Goal: Task Accomplishment & Management: Complete application form

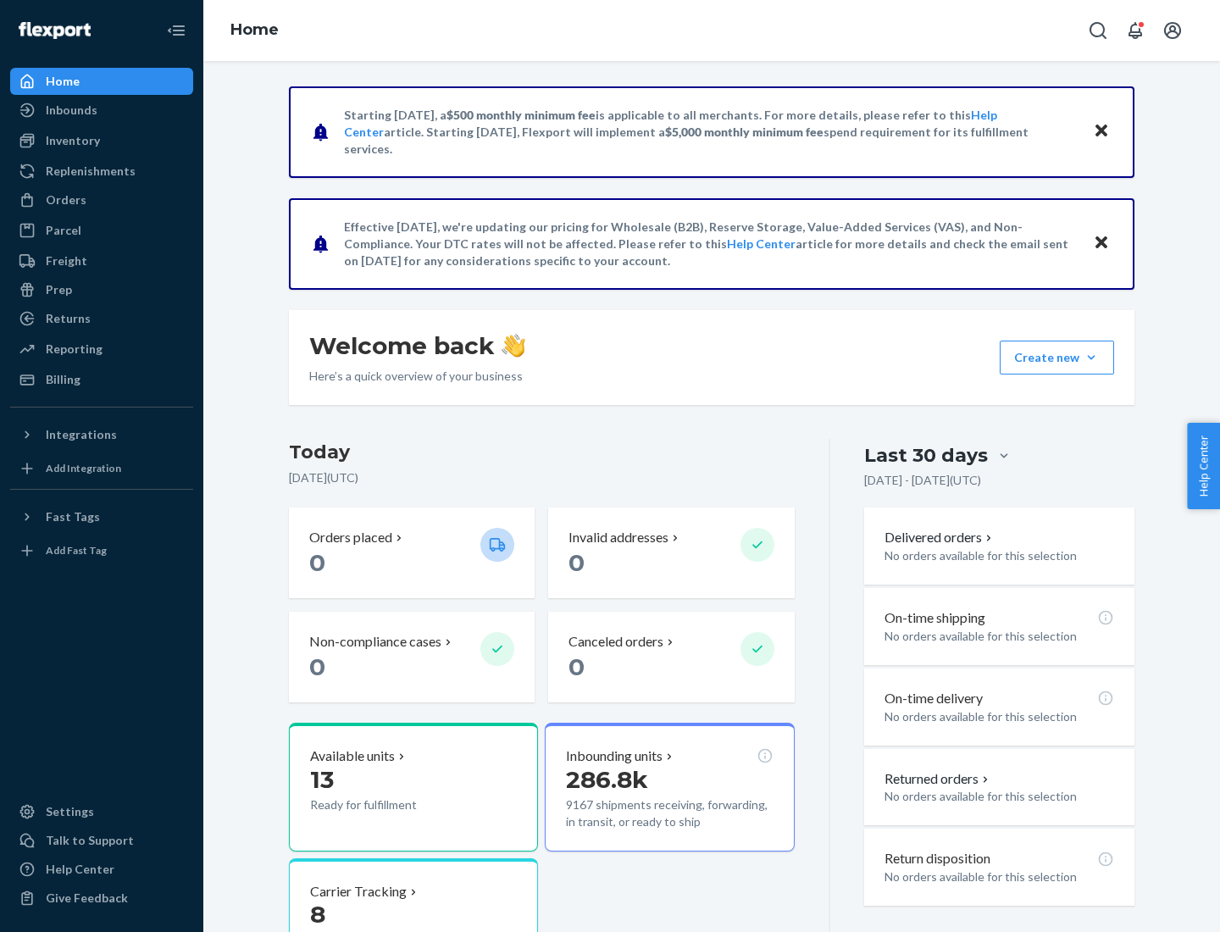
click at [1091, 357] on button "Create new Create new inbound Create new order Create new product" at bounding box center [1056, 357] width 114 height 34
click at [102, 110] on div "Inbounds" at bounding box center [102, 110] width 180 height 24
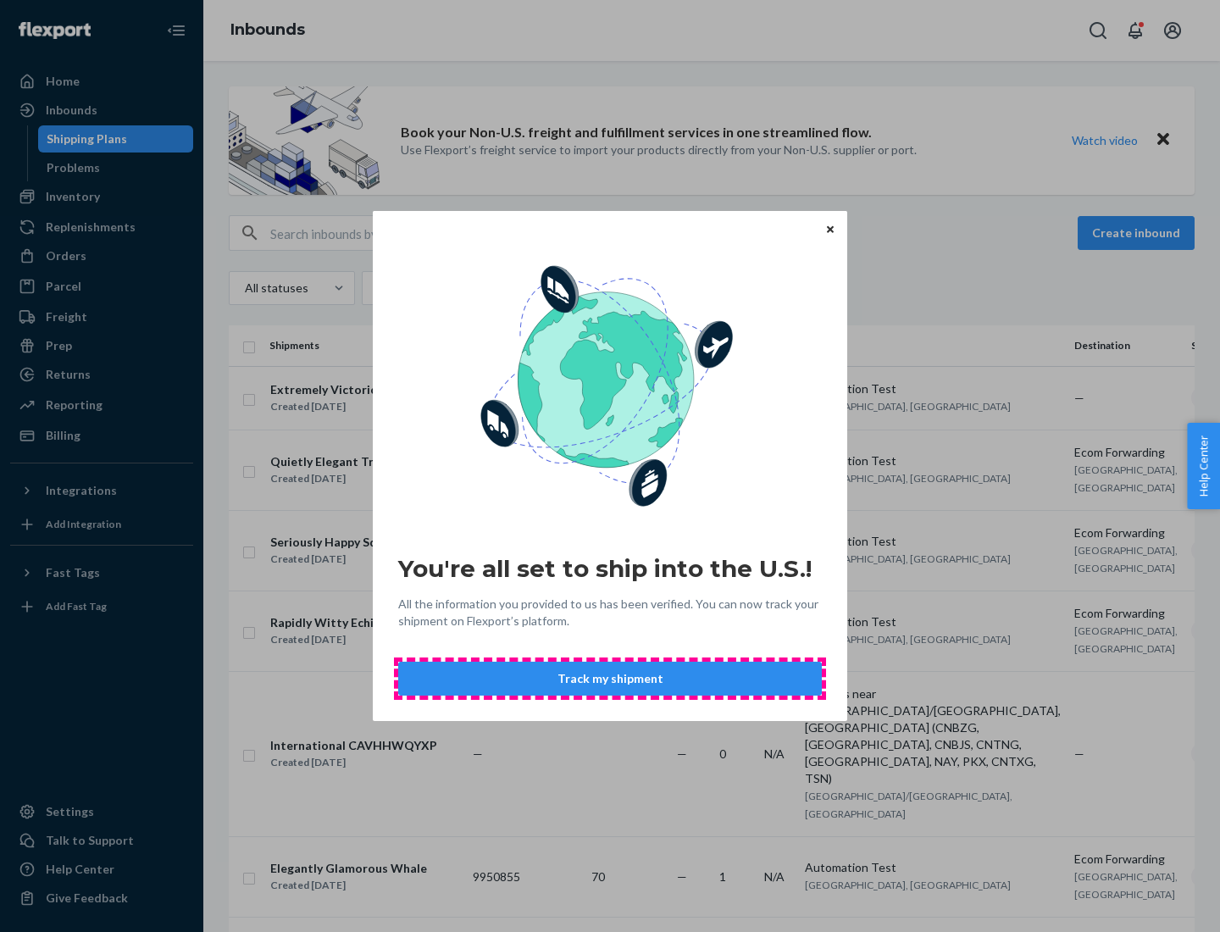
click at [610, 678] on button "Track my shipment" at bounding box center [609, 678] width 423 height 34
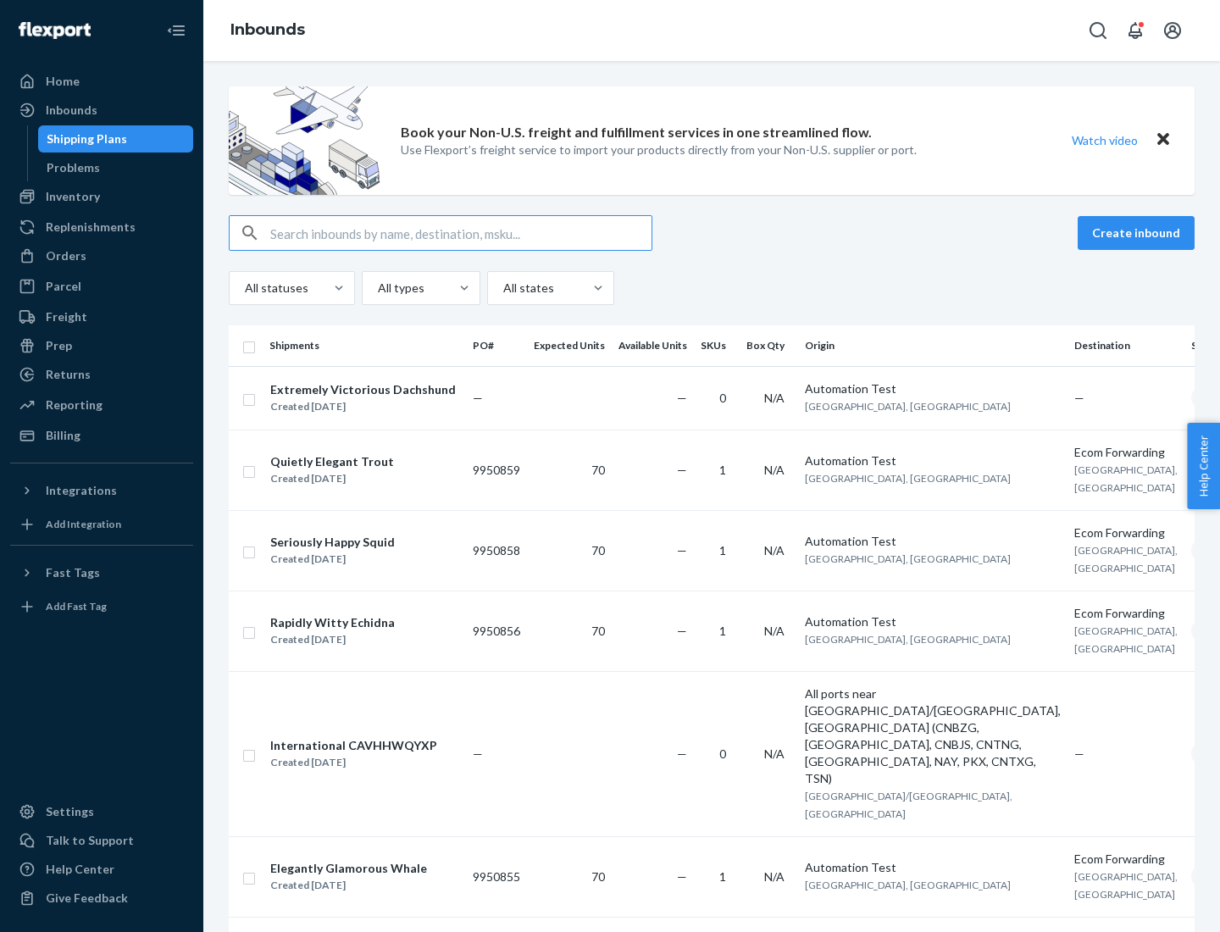
click at [1138, 233] on button "Create inbound" at bounding box center [1135, 233] width 117 height 34
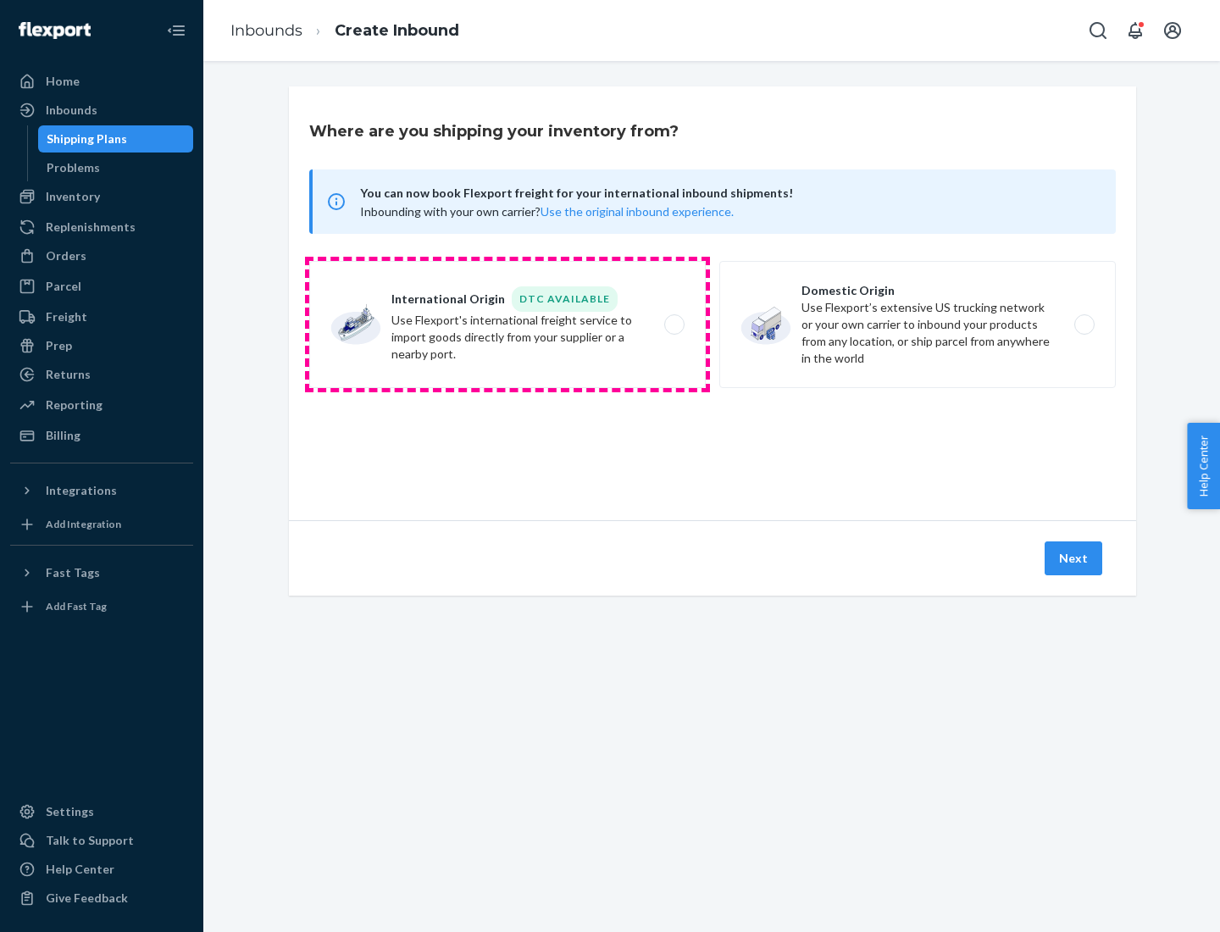
click at [507, 324] on label "International Origin DTC Available Use Flexport's international freight service…" at bounding box center [507, 324] width 396 height 127
click at [673, 324] on input "International Origin DTC Available Use Flexport's international freight service…" at bounding box center [678, 324] width 11 height 11
radio input "true"
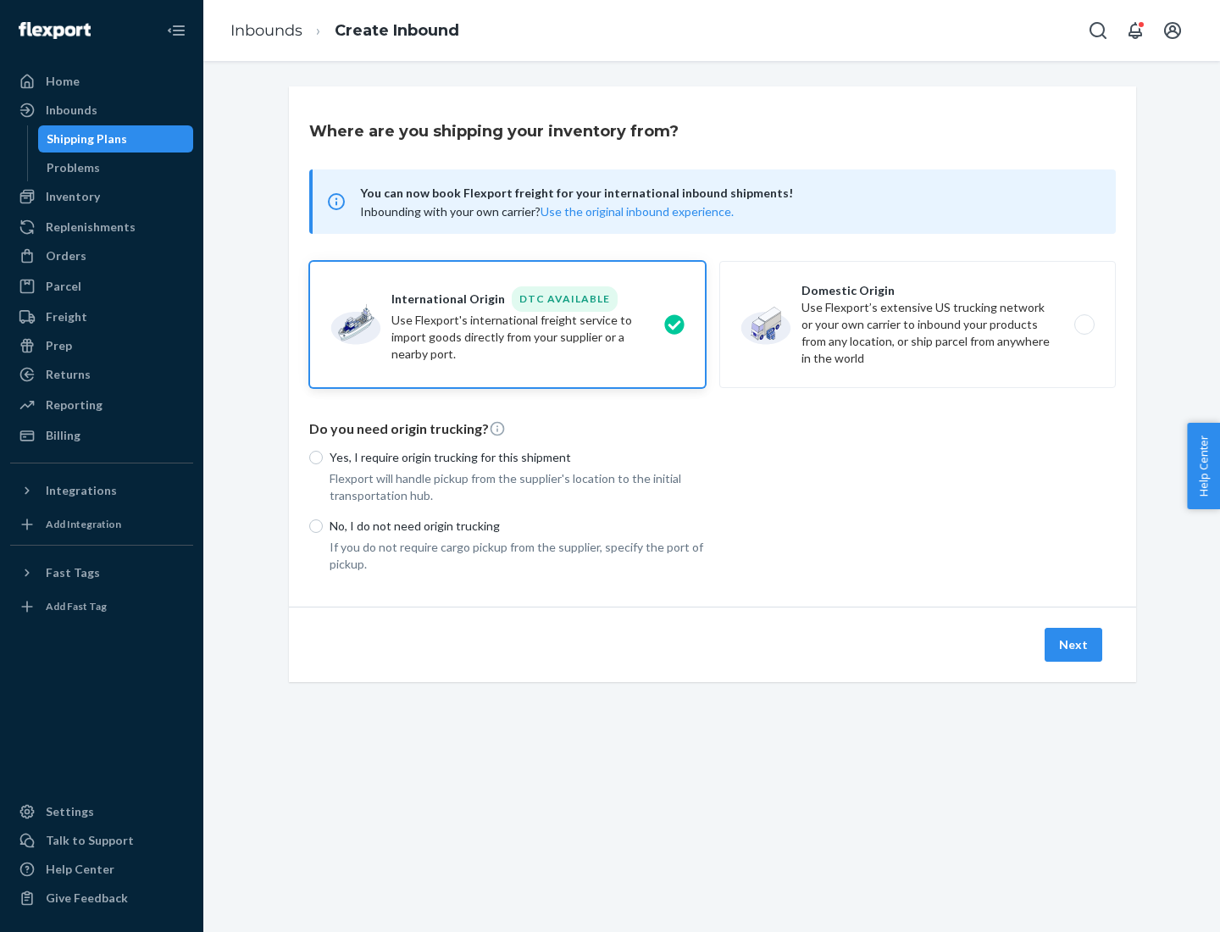
click at [518, 525] on p "No, I do not need origin trucking" at bounding box center [517, 526] width 376 height 17
click at [323, 525] on input "No, I do not need origin trucking" at bounding box center [316, 526] width 14 height 14
radio input "true"
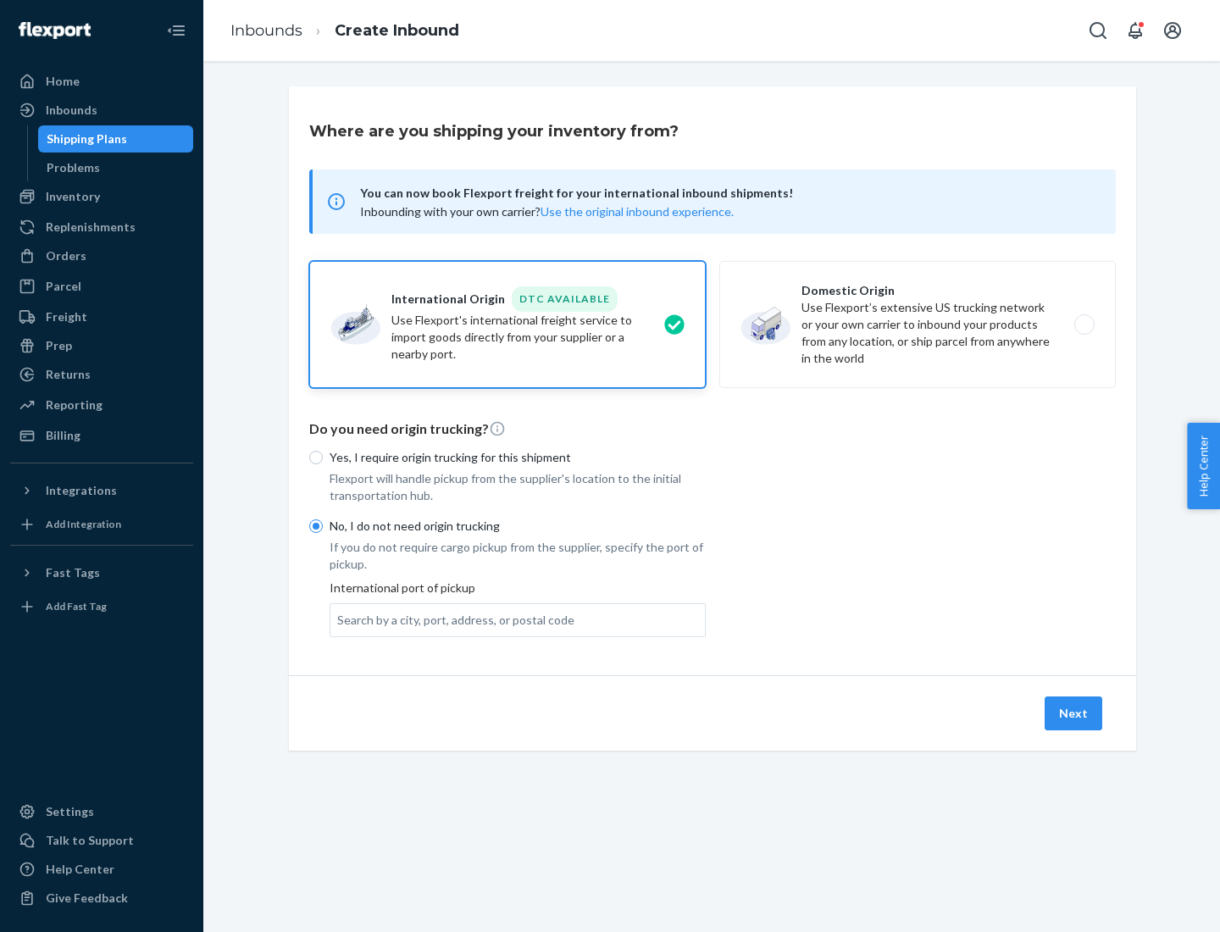
click at [451, 619] on div "Search by a city, port, address, or postal code" at bounding box center [455, 620] width 237 height 17
click at [339, 619] on input "Search by a city, port, address, or postal code" at bounding box center [338, 620] width 2 height 17
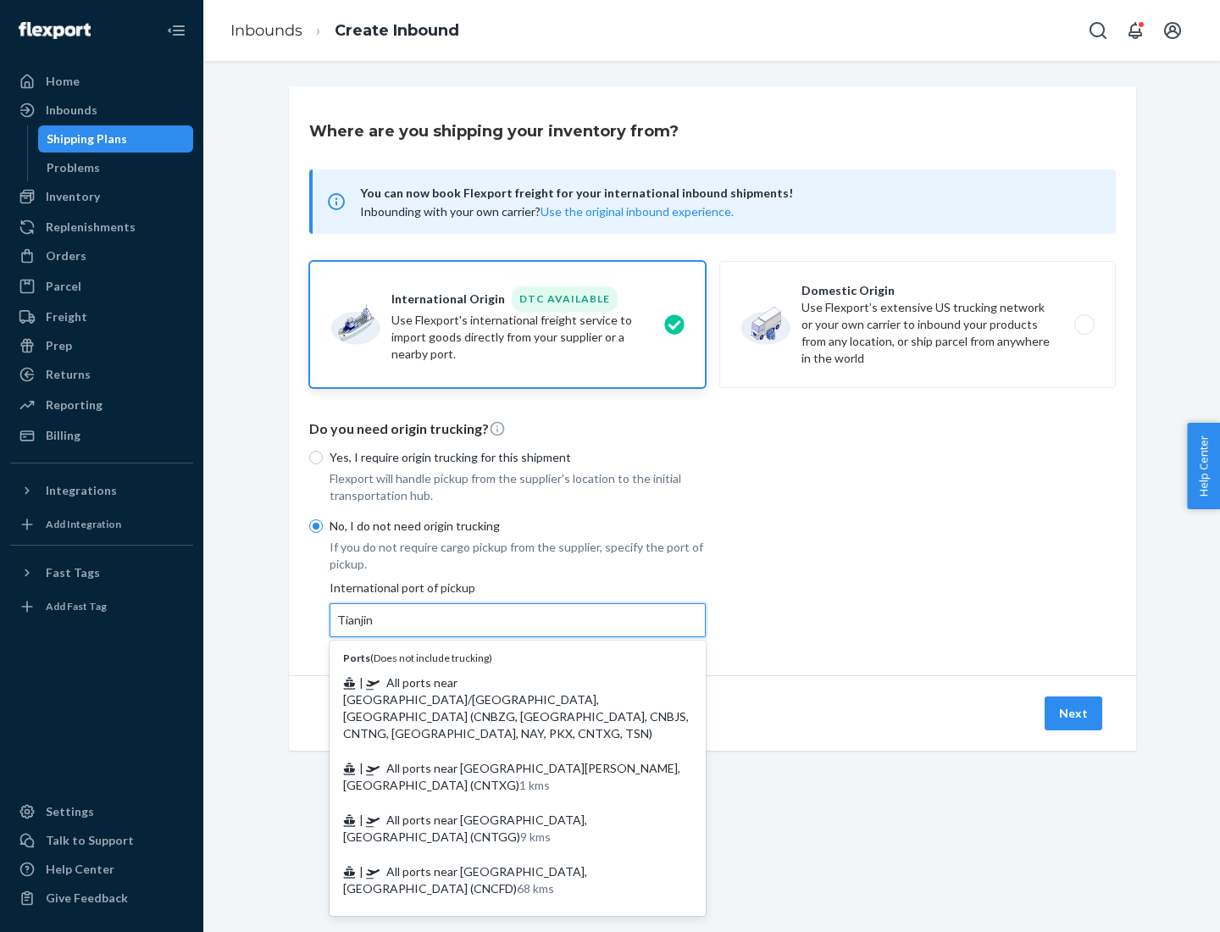
click at [501, 682] on span "| All ports near [GEOGRAPHIC_DATA]/[GEOGRAPHIC_DATA], [GEOGRAPHIC_DATA] (CNBZG,…" at bounding box center [516, 707] width 346 height 65
click at [374, 628] on input "Tianjin" at bounding box center [355, 620] width 37 height 17
type input "All ports near [GEOGRAPHIC_DATA]/[GEOGRAPHIC_DATA], [GEOGRAPHIC_DATA] (CNBZG, […"
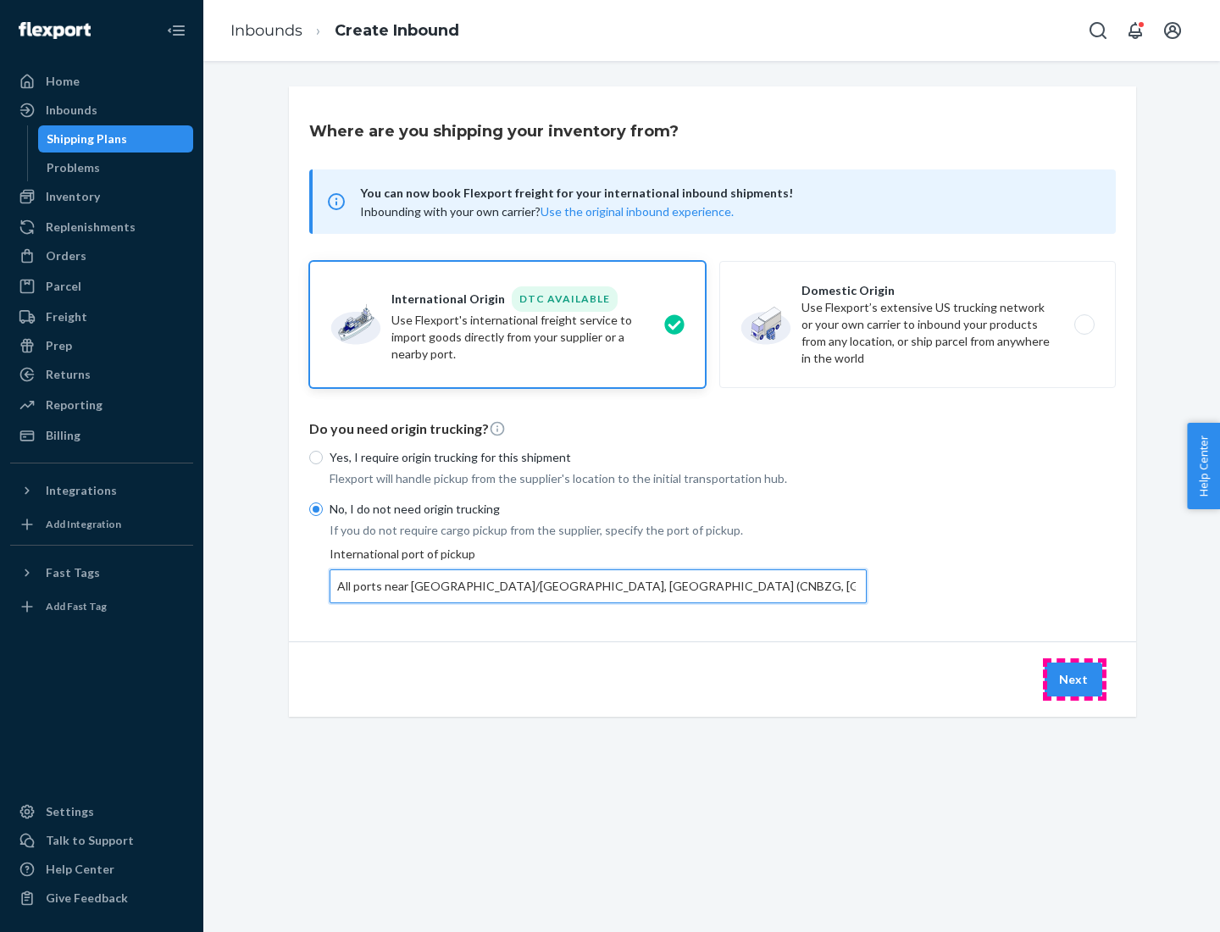
click at [1074, 678] on button "Next" at bounding box center [1073, 679] width 58 height 34
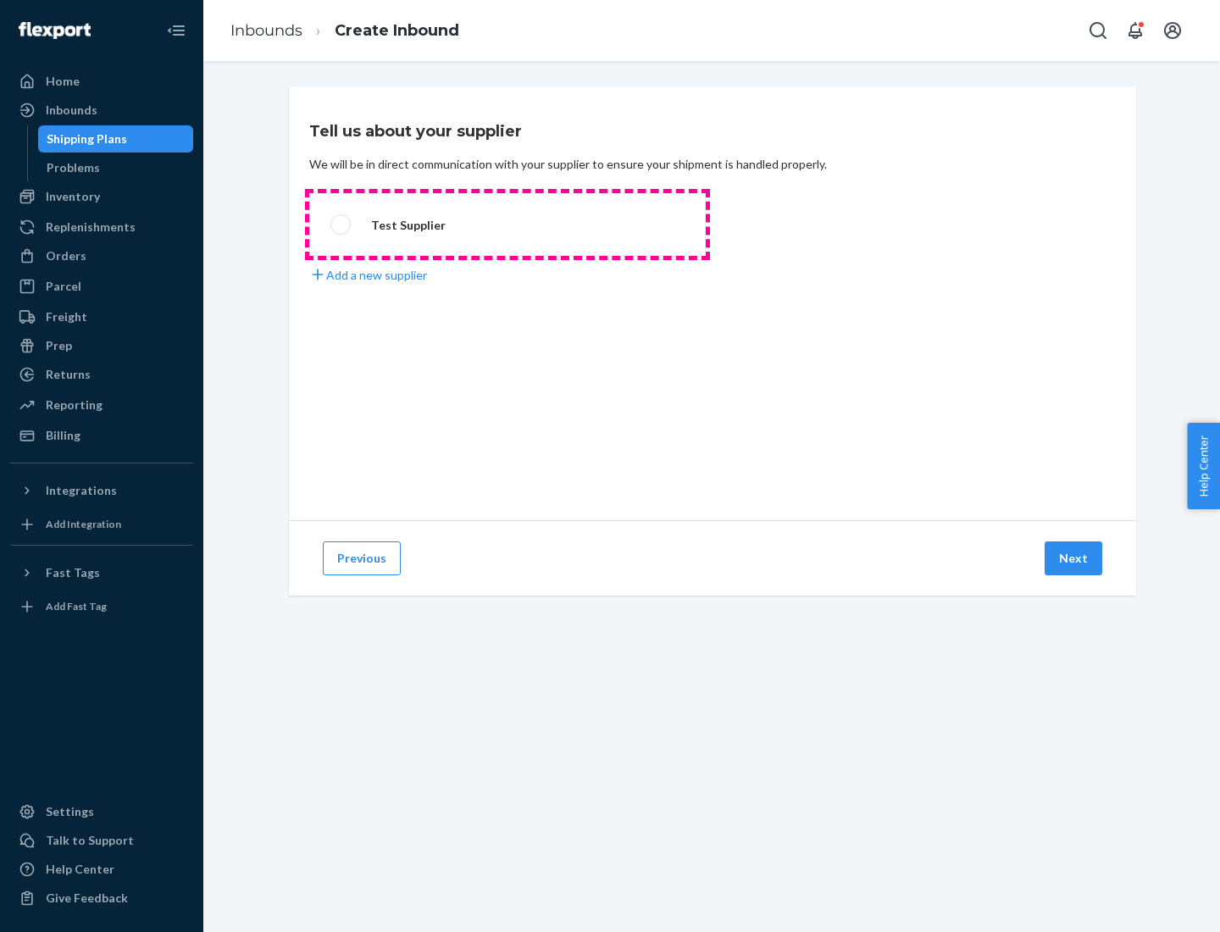
click at [507, 224] on label "Test Supplier" at bounding box center [507, 224] width 396 height 63
click at [341, 224] on input "Test Supplier" at bounding box center [335, 224] width 11 height 11
radio input "true"
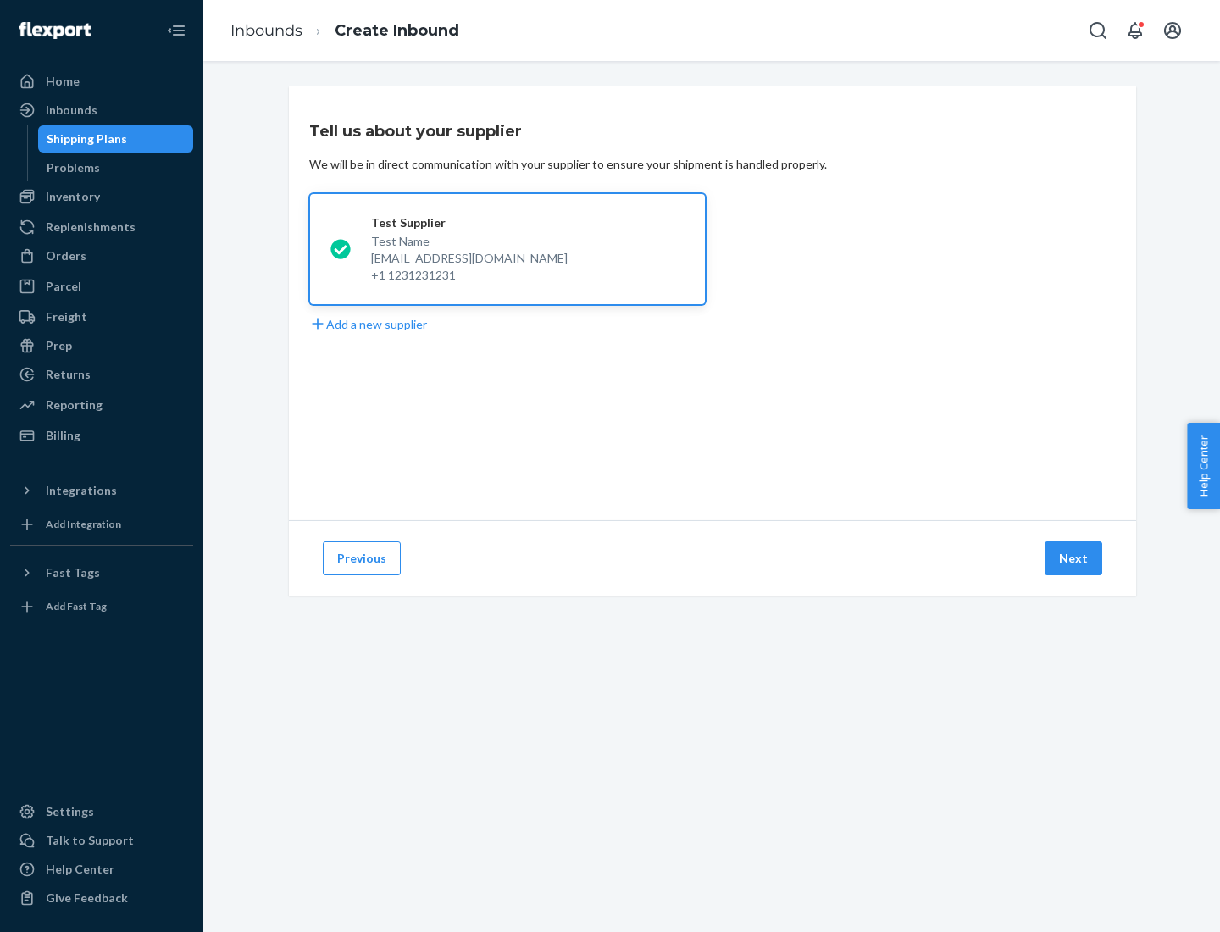
click at [1074, 558] on button "Next" at bounding box center [1073, 558] width 58 height 34
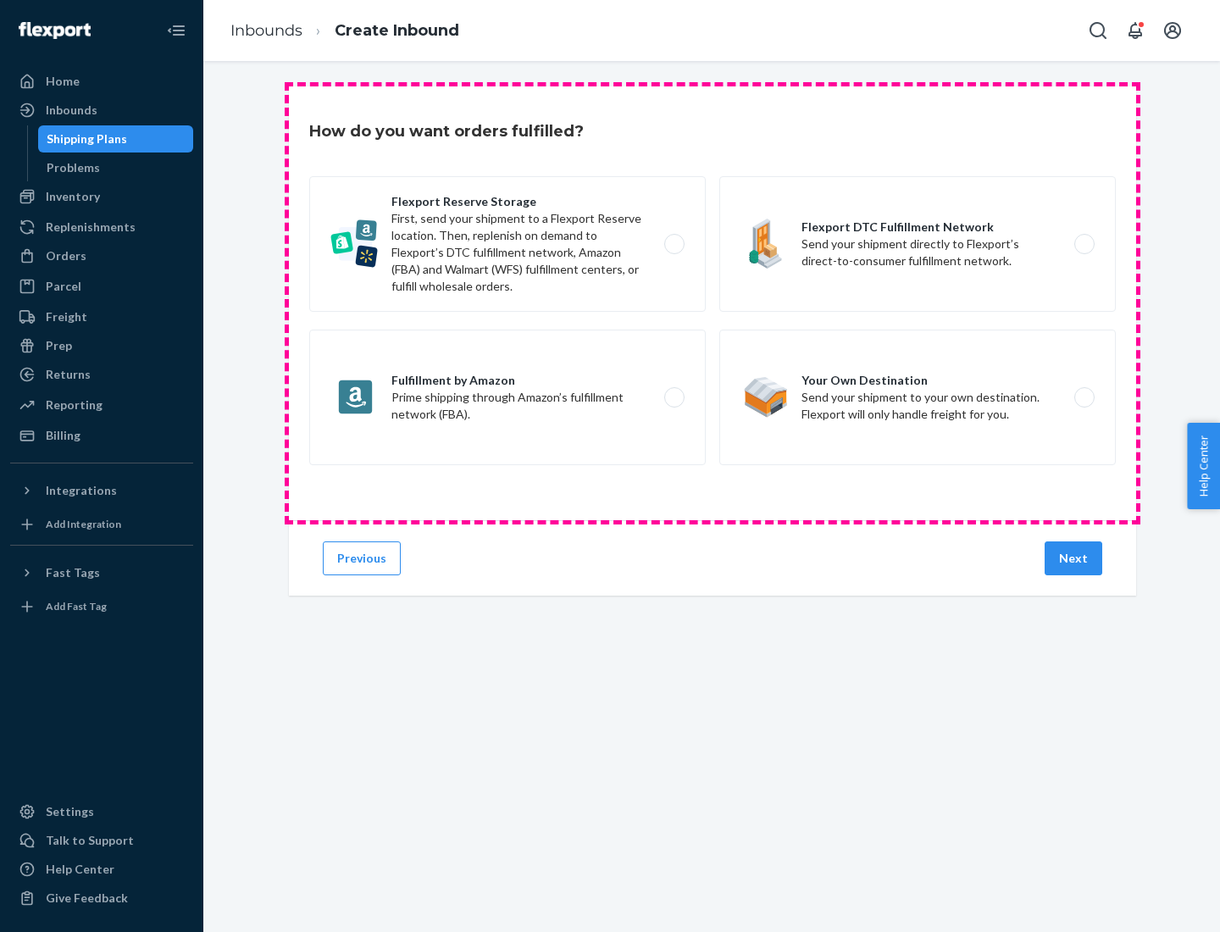
click at [712, 303] on div "Flexport Reserve Storage First, send your shipment to a Flexport Reserve locati…" at bounding box center [712, 322] width 806 height 293
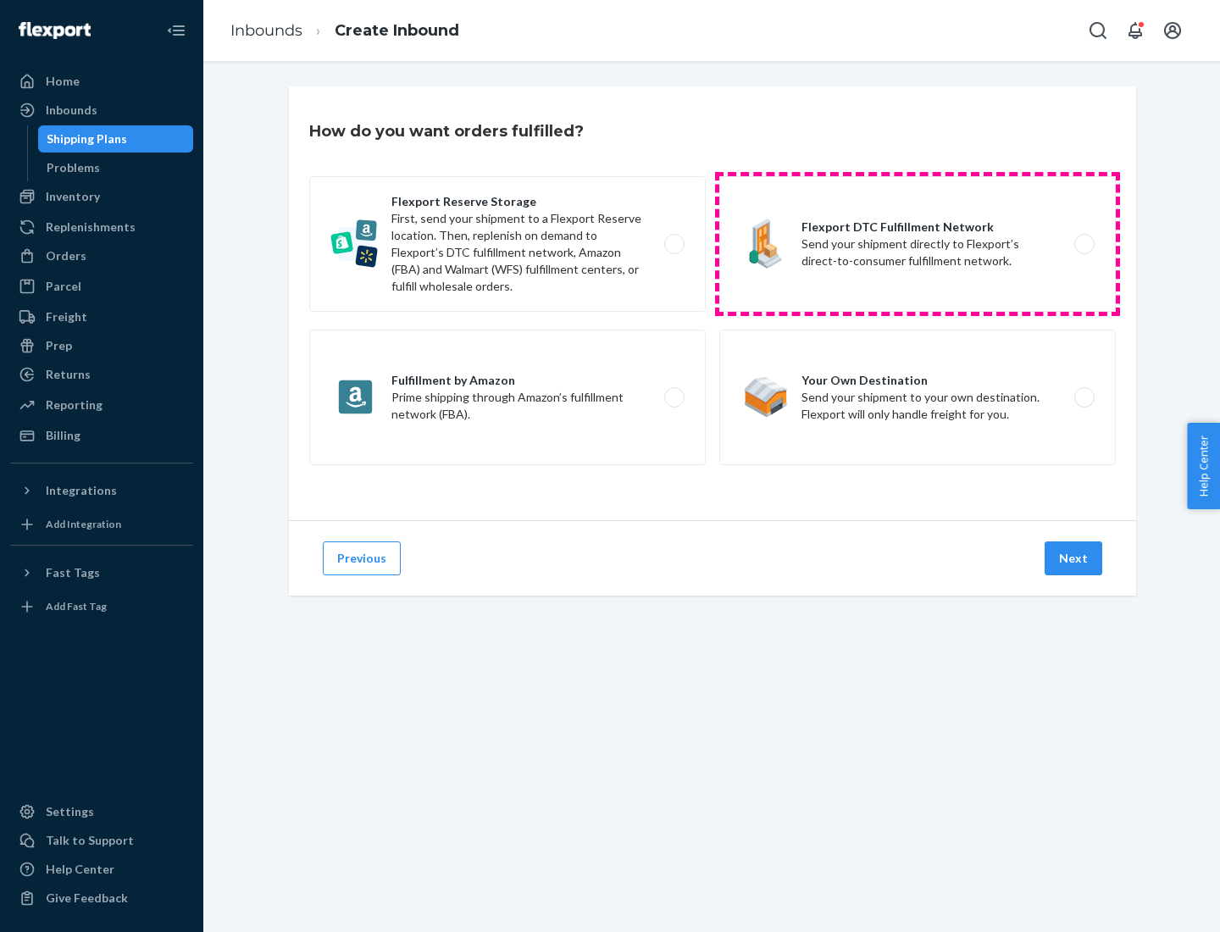
click at [917, 244] on label "Flexport DTC Fulfillment Network Send your shipment directly to Flexport’s dire…" at bounding box center [917, 244] width 396 height 136
click at [1083, 244] on input "Flexport DTC Fulfillment Network Send your shipment directly to Flexport’s dire…" at bounding box center [1088, 244] width 11 height 11
radio input "true"
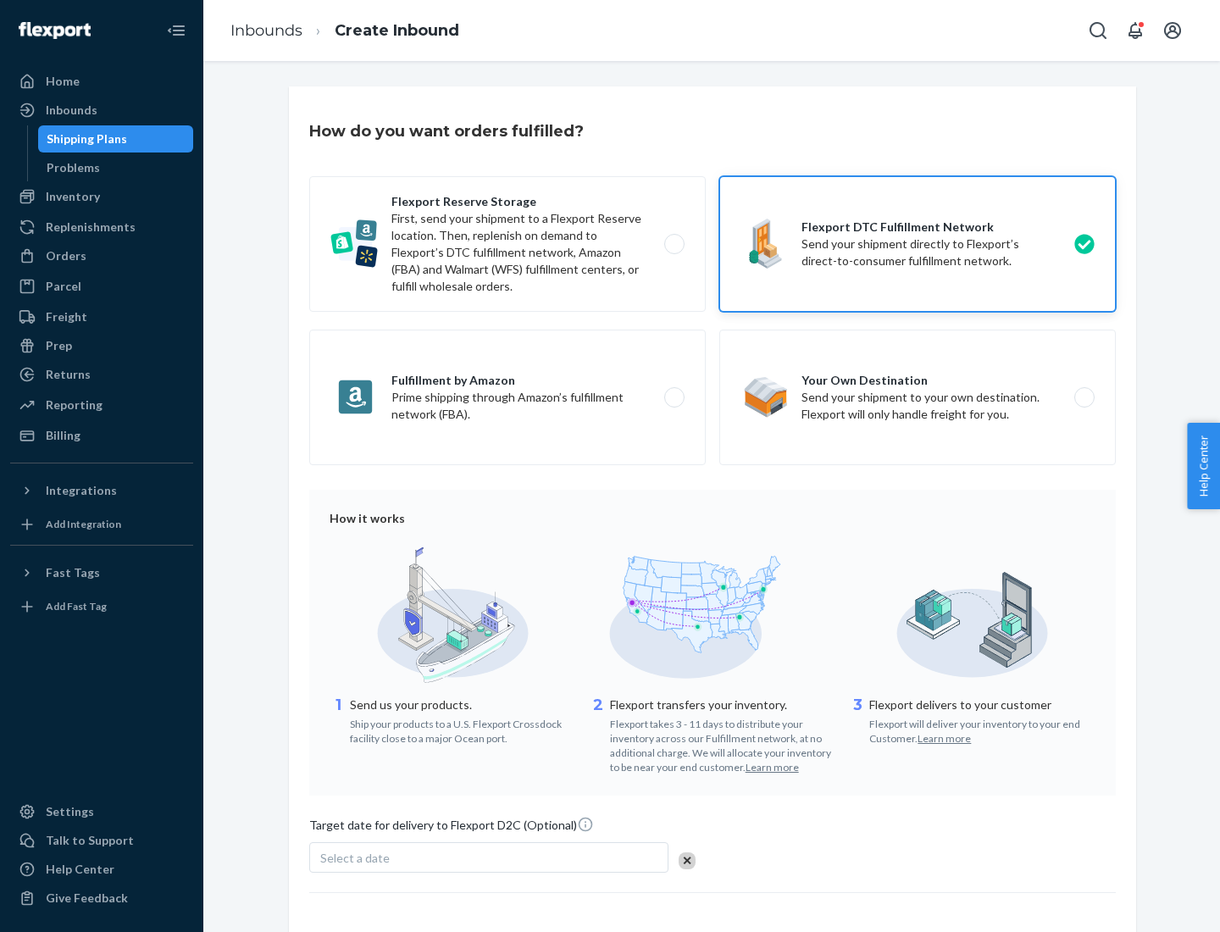
scroll to position [125, 0]
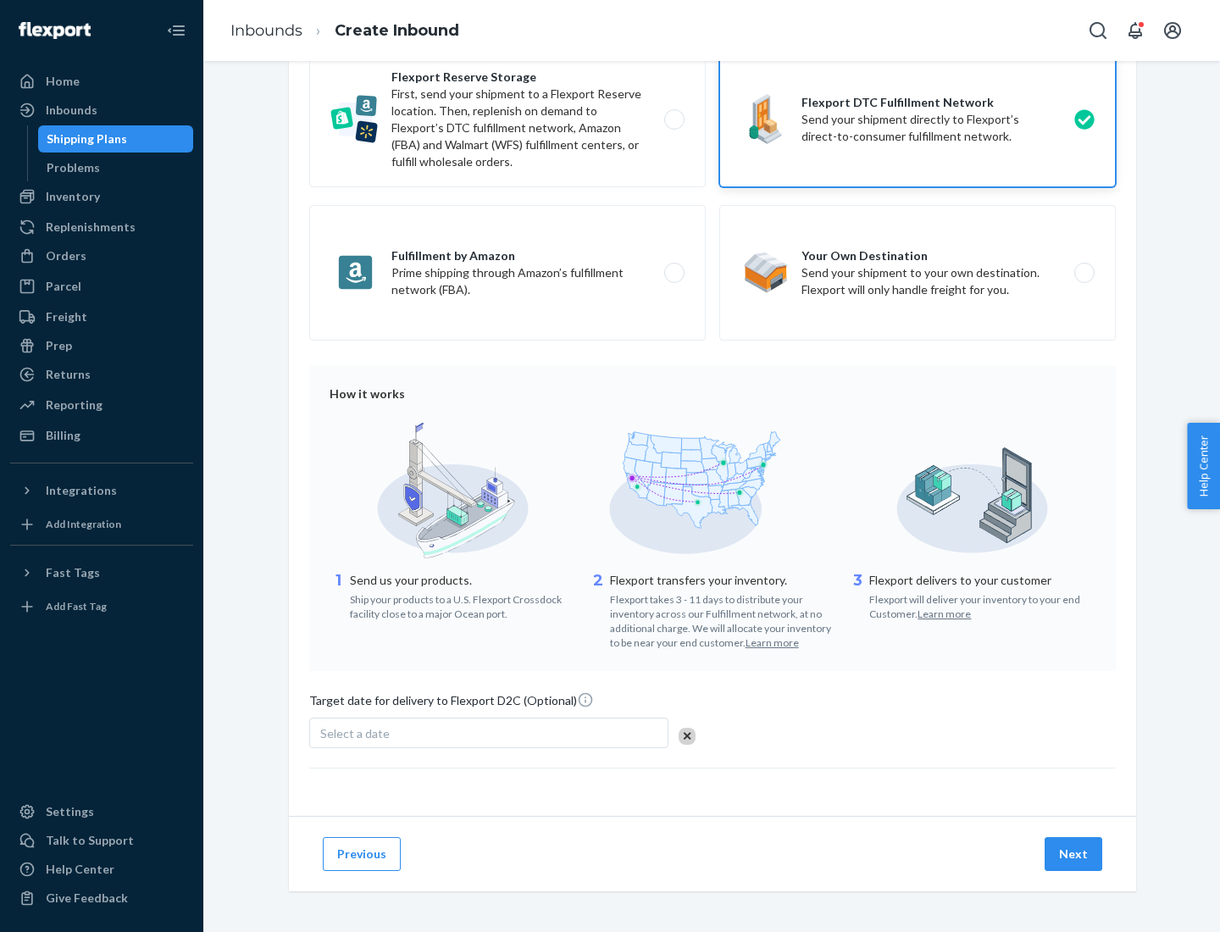
click at [1074, 853] on button "Next" at bounding box center [1073, 854] width 58 height 34
